Goal: Transaction & Acquisition: Obtain resource

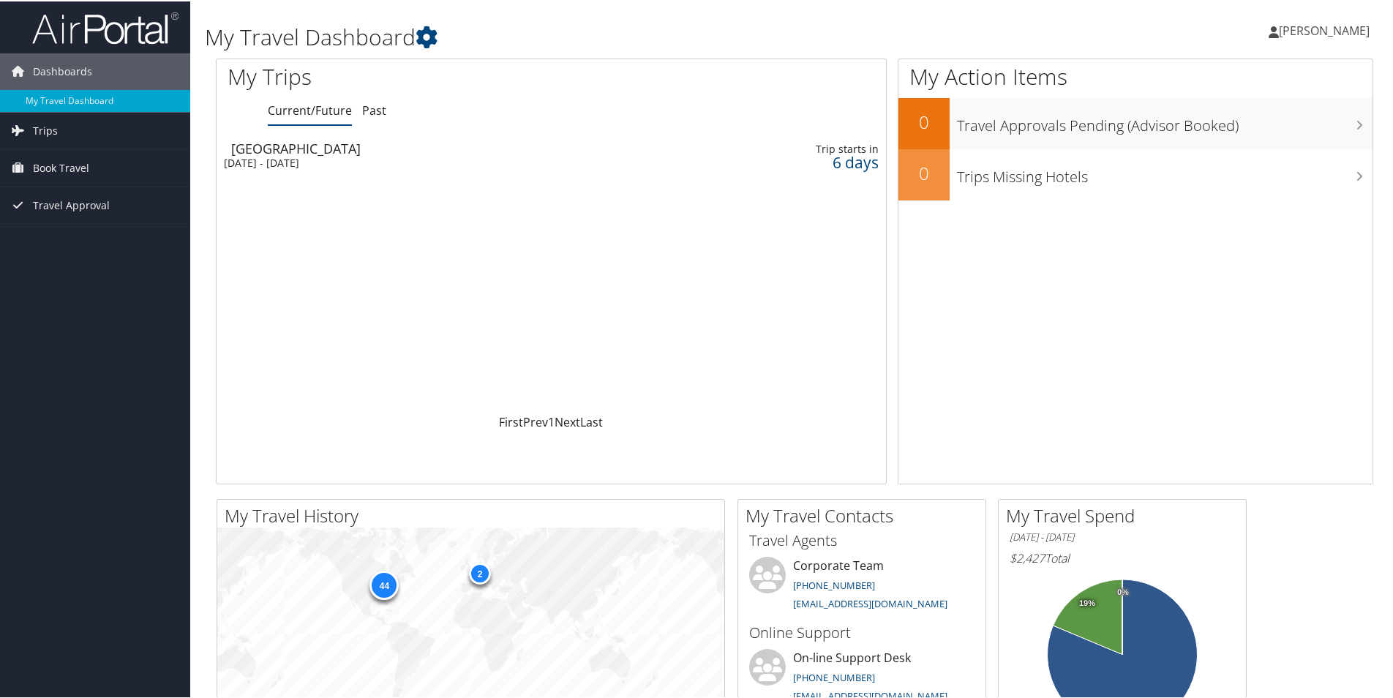
click at [268, 144] on div "[GEOGRAPHIC_DATA]" at bounding box center [440, 147] width 419 height 13
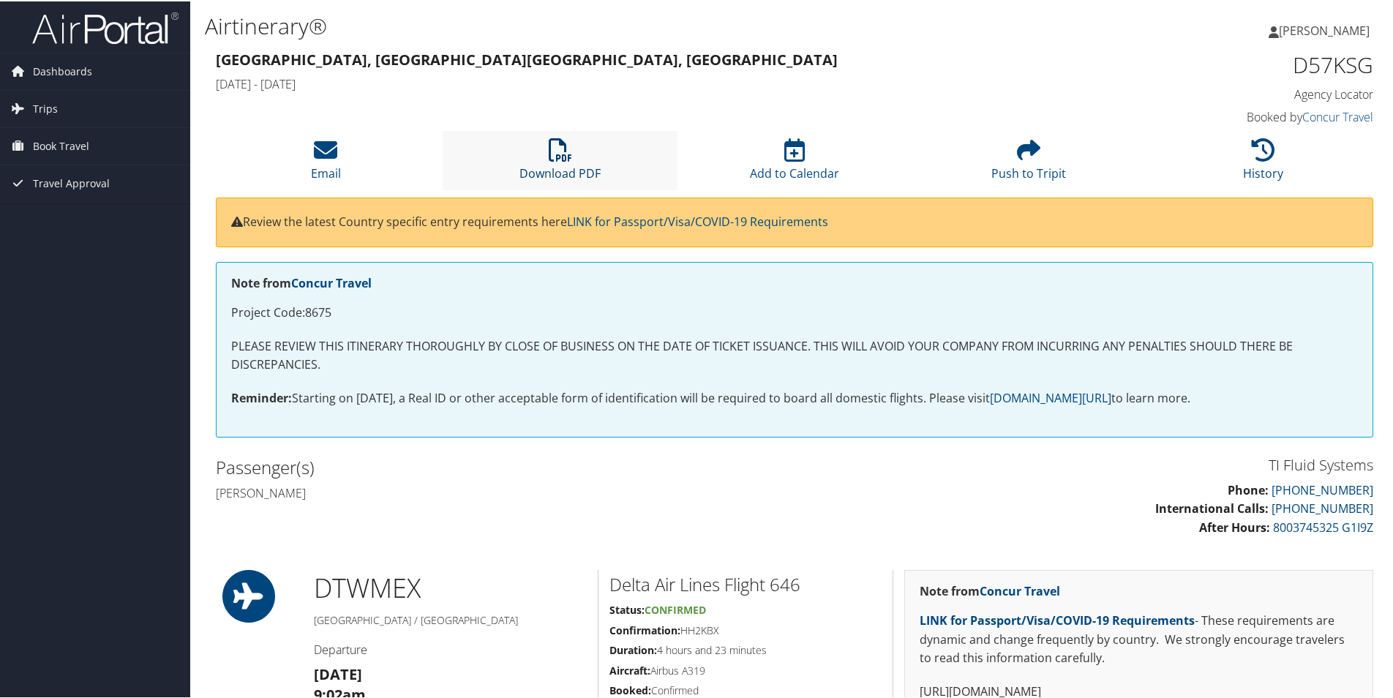
click at [559, 160] on icon at bounding box center [560, 148] width 23 height 23
